Goal: Transaction & Acquisition: Download file/media

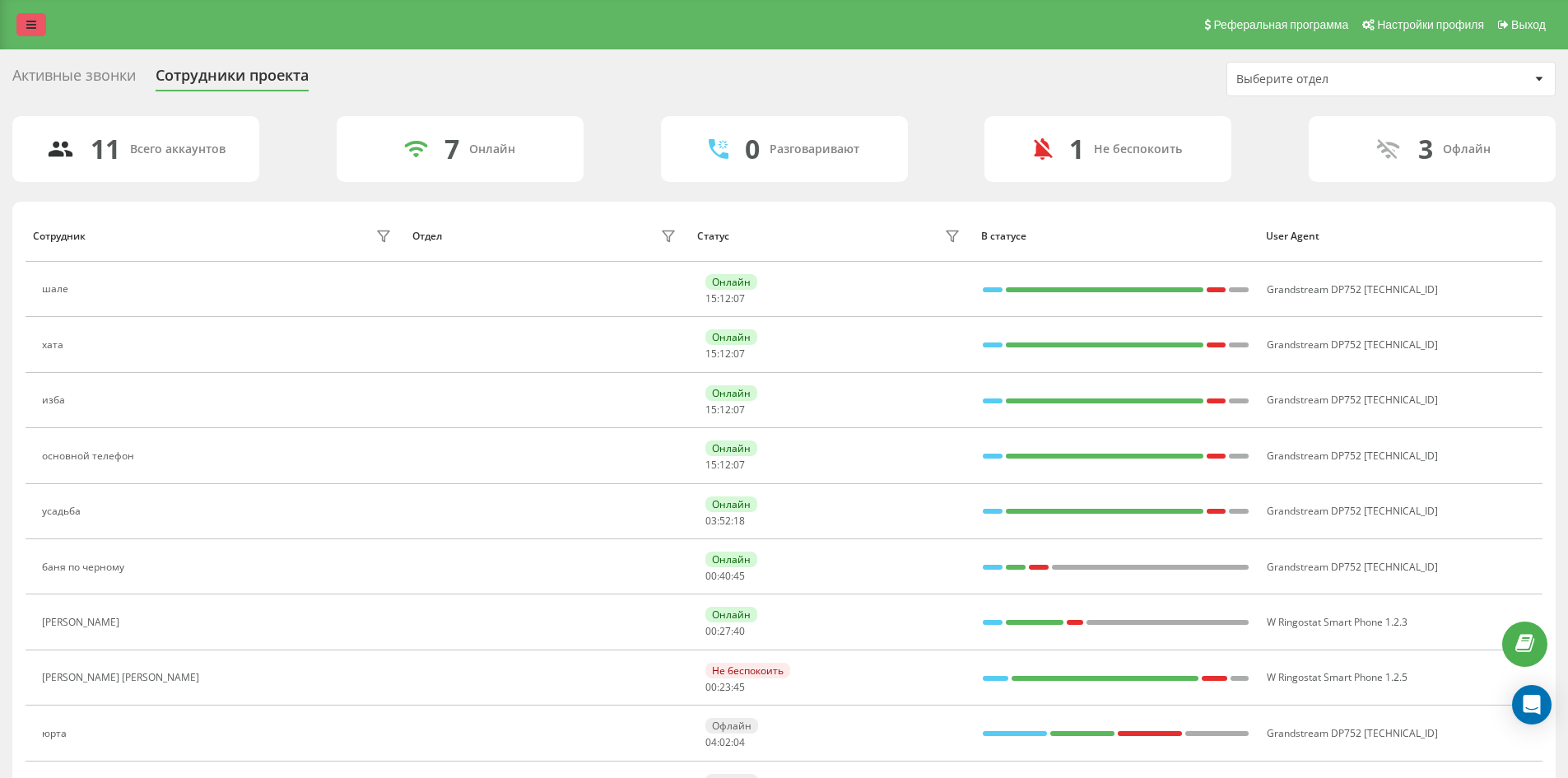
click at [25, 14] on link at bounding box center [31, 25] width 30 height 23
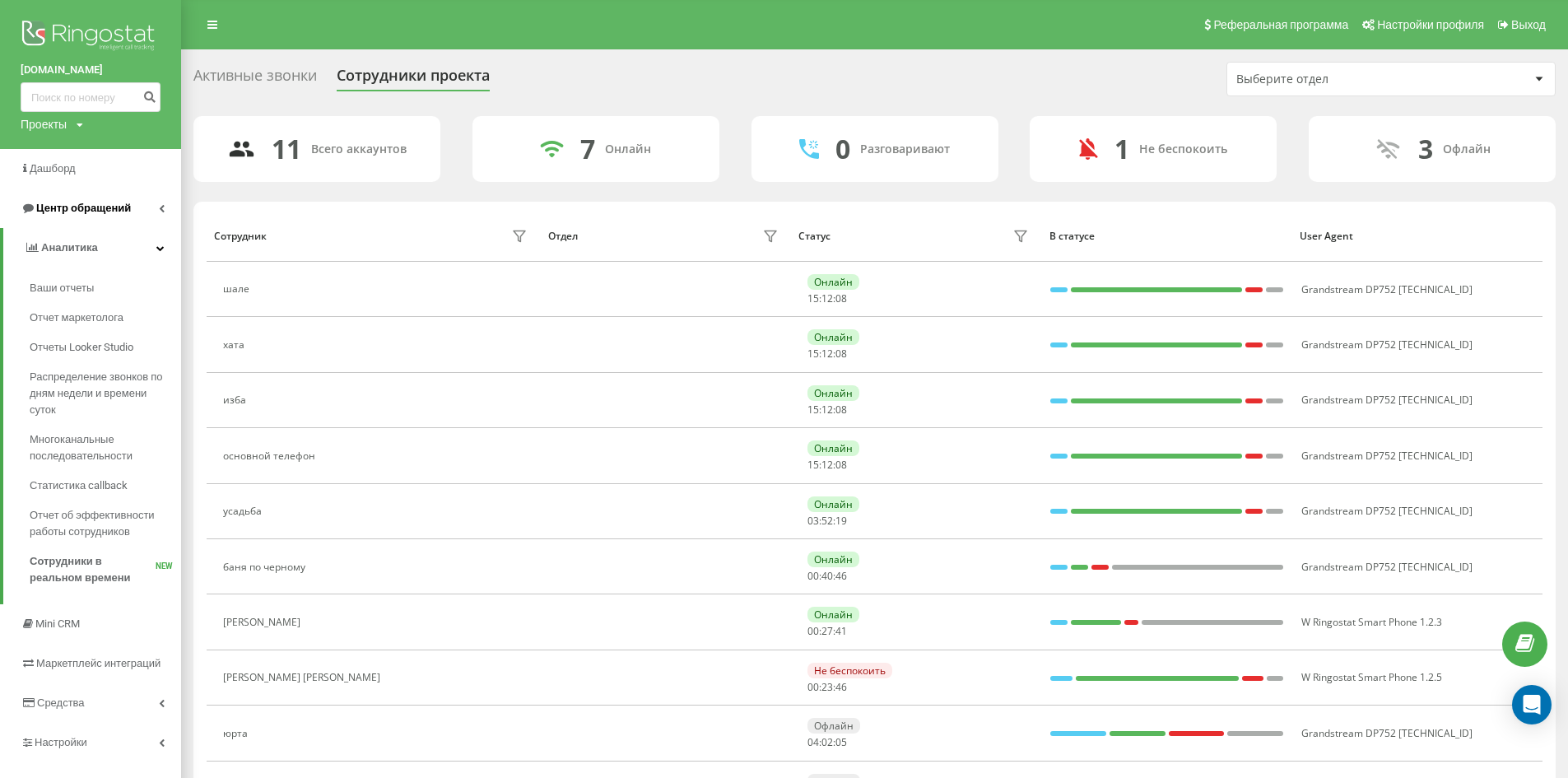
click at [105, 206] on span "Центр обращений" at bounding box center [83, 208] width 94 height 13
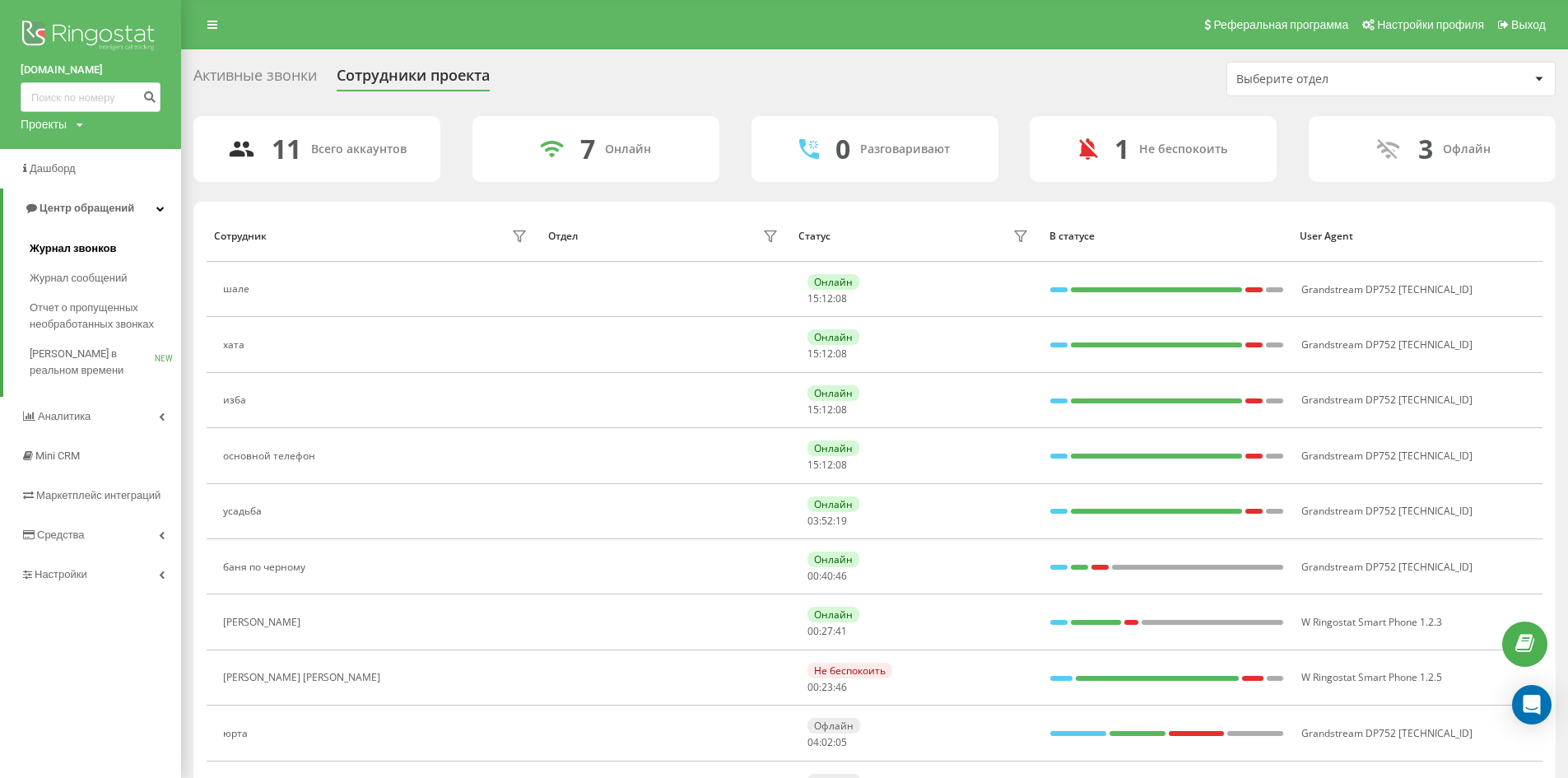
click at [142, 252] on link "Журнал звонков" at bounding box center [105, 248] width 151 height 30
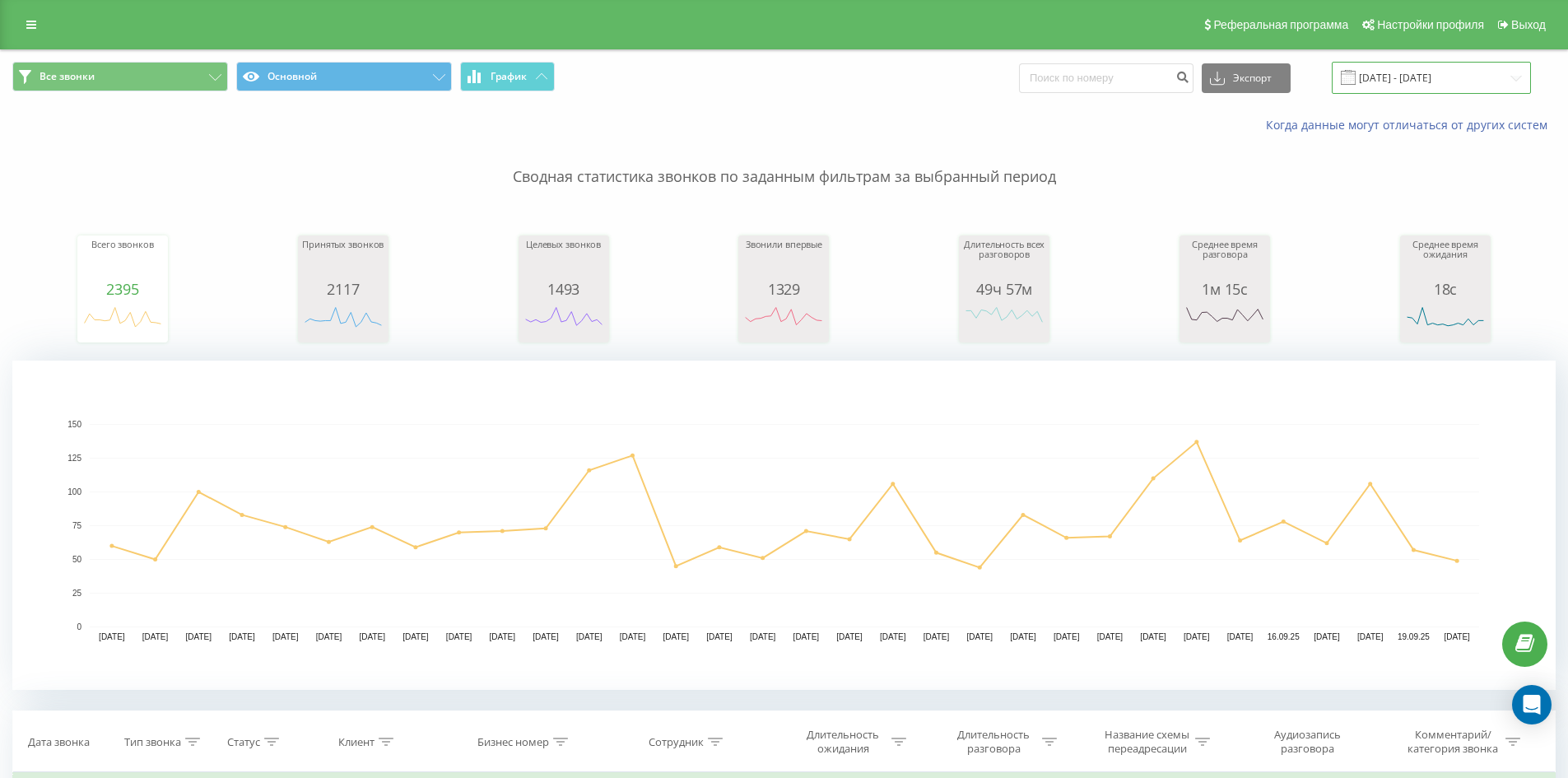
click at [1379, 73] on input "20.08.2025 - 20.09.2025" at bounding box center [1431, 78] width 200 height 32
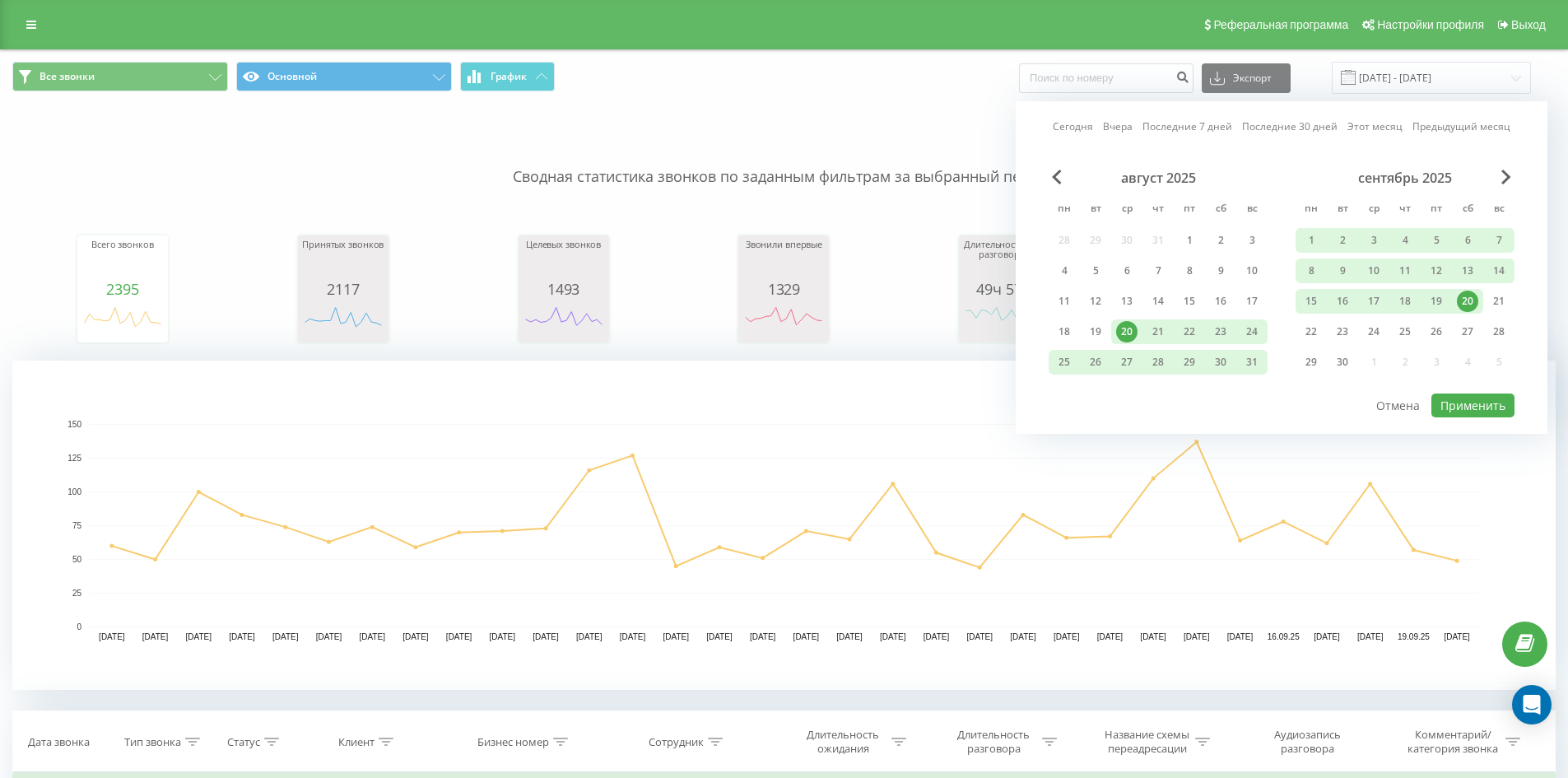
click at [1074, 123] on link "Сегодня" at bounding box center [1073, 126] width 40 height 15
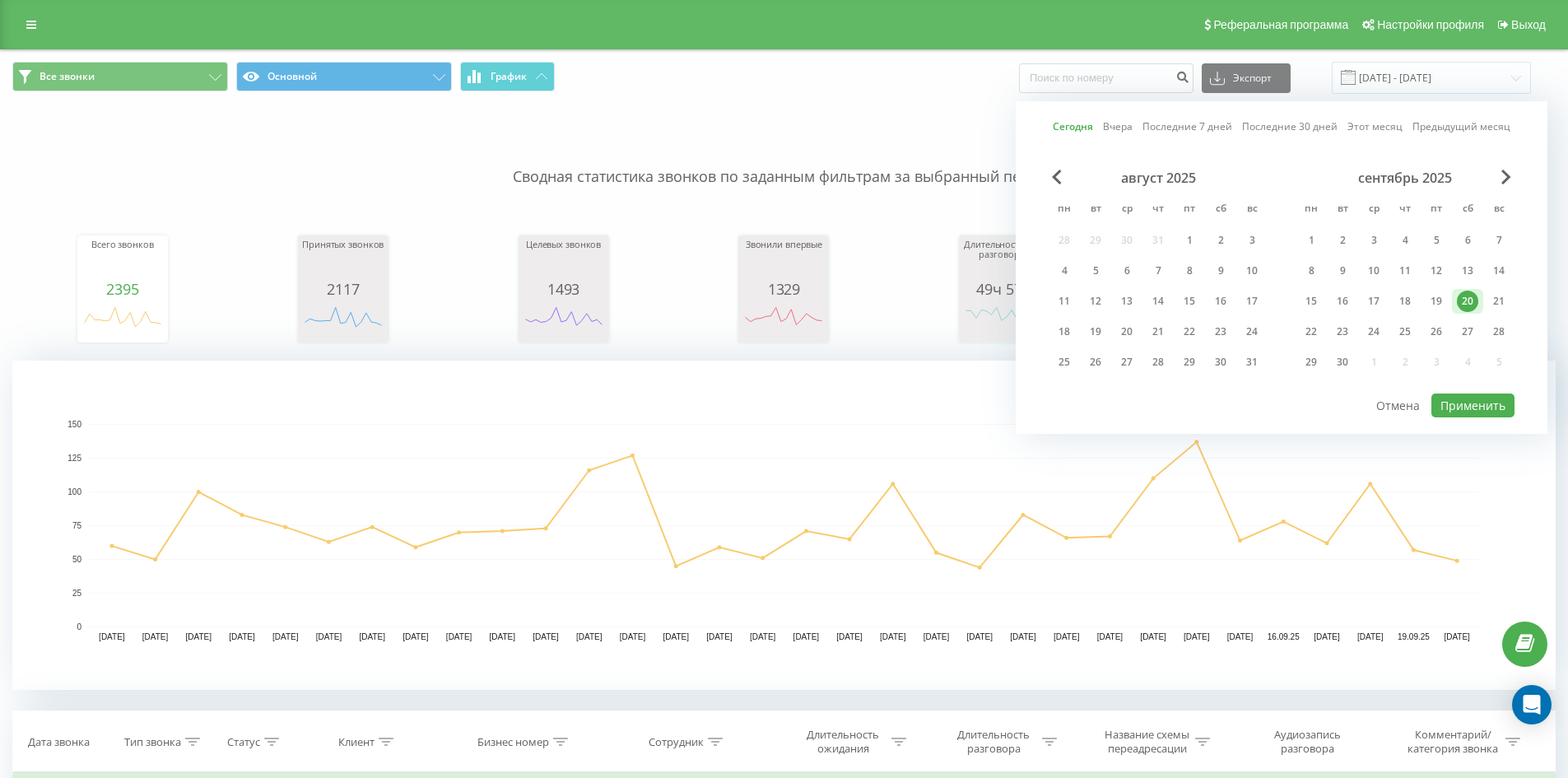
click at [1468, 420] on div "Сегодня Вчера Последние 7 дней Последние 30 дней Этот месяц Предыдущий месяц ав…" at bounding box center [1281, 268] width 531 height 333
click at [1468, 410] on button "Применить" at bounding box center [1473, 406] width 83 height 24
type input "20.09.2025 - 20.09.2025"
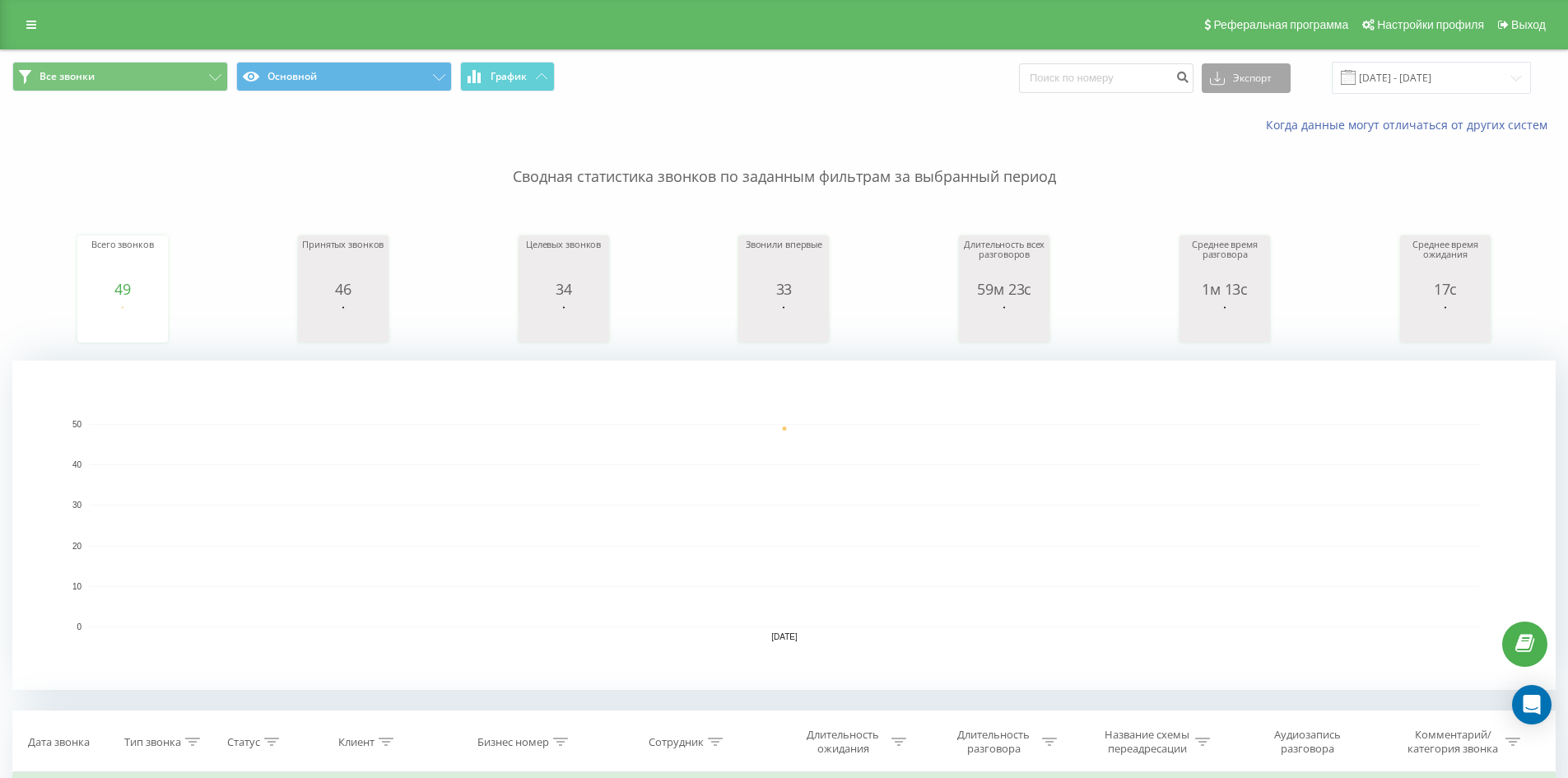
click at [1259, 84] on button "Экспорт" at bounding box center [1246, 78] width 89 height 30
click at [1240, 174] on span ".xlsx" at bounding box center [1227, 167] width 24 height 15
